Goal: Find specific page/section: Find specific page/section

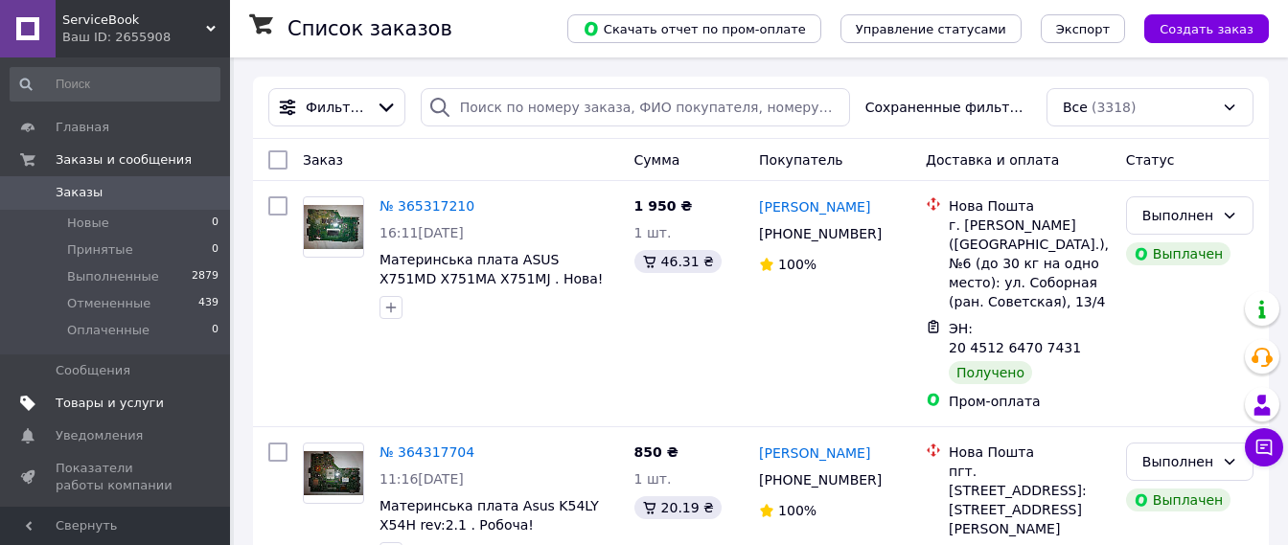
click at [128, 395] on span "Товары и услуги" at bounding box center [110, 403] width 108 height 17
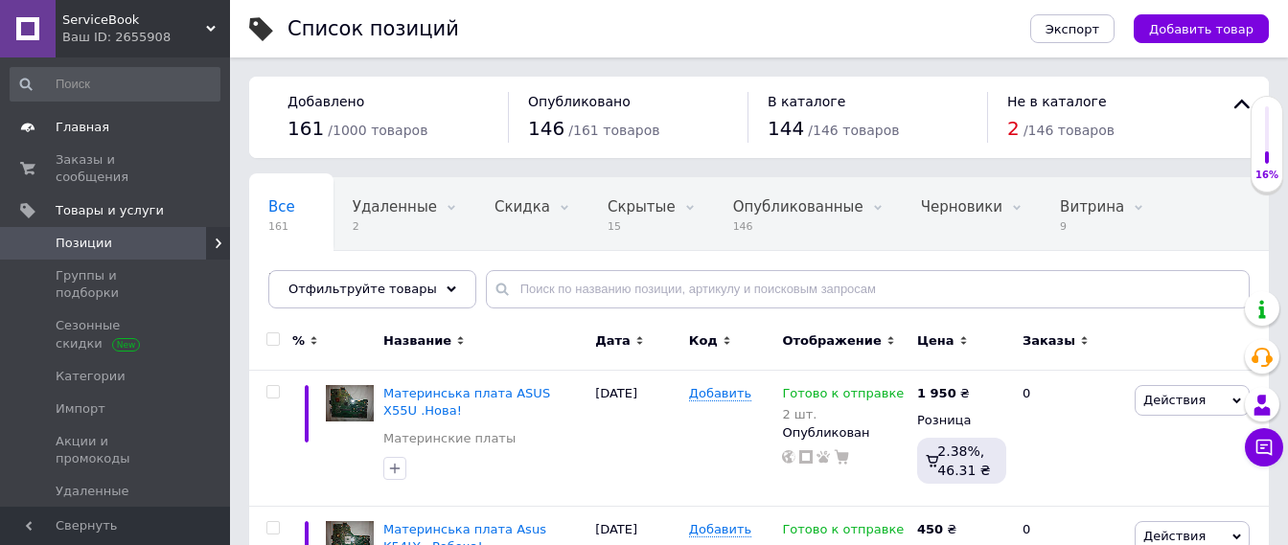
click at [95, 134] on span "Главная" at bounding box center [83, 127] width 54 height 17
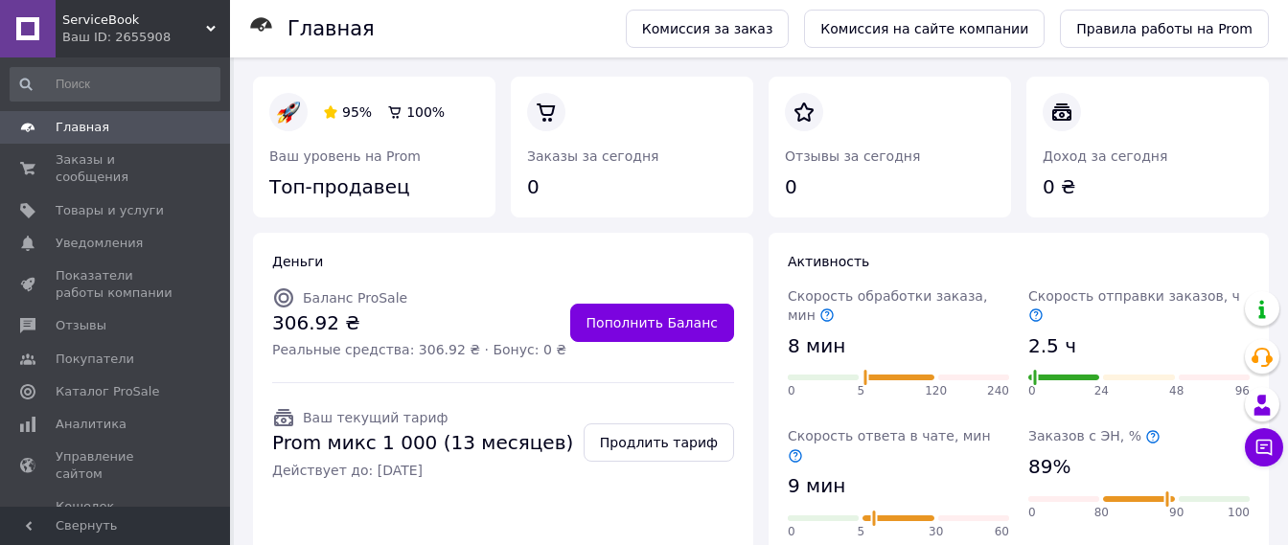
click at [126, 136] on span "Главная" at bounding box center [117, 127] width 122 height 17
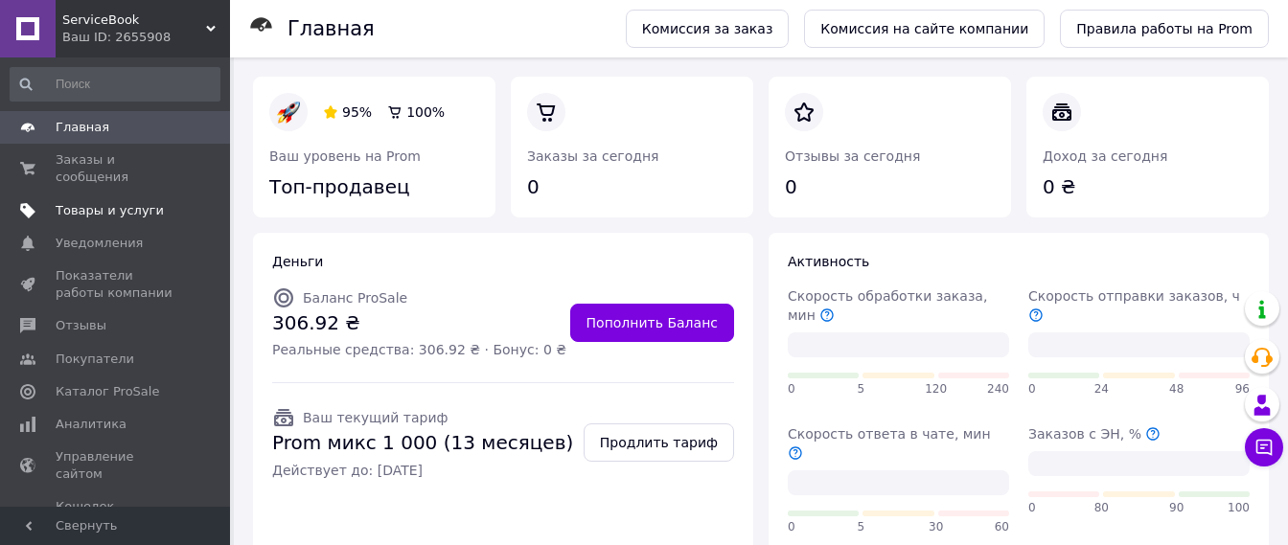
click at [119, 202] on span "Товары и услуги" at bounding box center [110, 210] width 108 height 17
